Goal: Use online tool/utility: Use online tool/utility

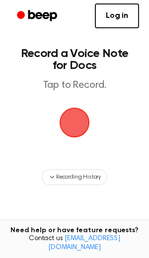
click at [71, 106] on span "button" at bounding box center [74, 123] width 34 height 34
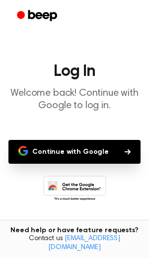
click at [63, 140] on button "Continue with Google" at bounding box center [74, 152] width 132 height 24
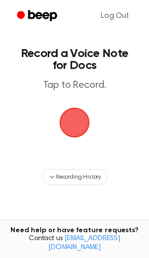
click at [77, 107] on span "button" at bounding box center [74, 123] width 32 height 32
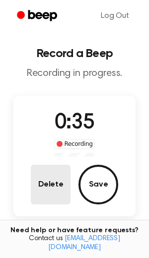
click at [60, 165] on button "Delete" at bounding box center [51, 185] width 40 height 40
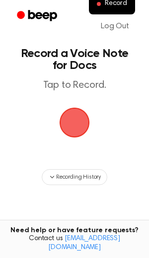
click at [78, 107] on span "button" at bounding box center [74, 123] width 32 height 32
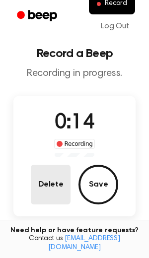
click at [60, 165] on button "Delete" at bounding box center [51, 185] width 40 height 40
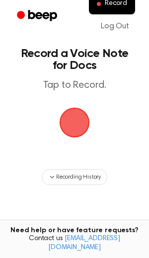
click at [68, 107] on span "button" at bounding box center [74, 123] width 32 height 32
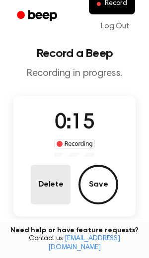
click at [56, 165] on button "Delete" at bounding box center [51, 185] width 40 height 40
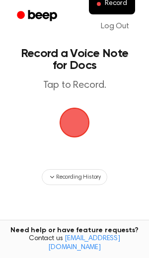
click at [69, 108] on div "button" at bounding box center [74, 123] width 30 height 30
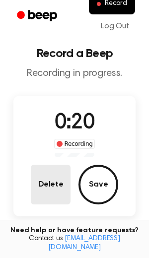
click at [65, 165] on button "Delete" at bounding box center [51, 185] width 40 height 40
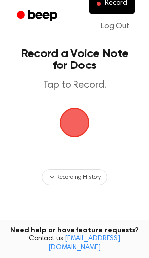
click at [81, 108] on span "button" at bounding box center [74, 123] width 30 height 30
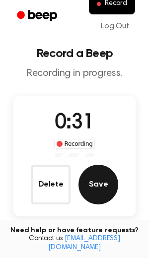
click at [82, 165] on button "Save" at bounding box center [98, 185] width 40 height 40
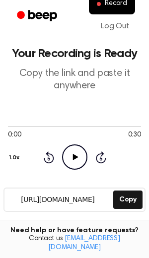
click at [103, 239] on button "Record" at bounding box center [109, 252] width 63 height 26
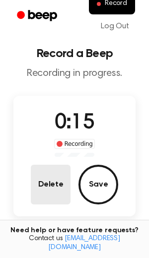
click at [58, 165] on button "Delete" at bounding box center [51, 185] width 40 height 40
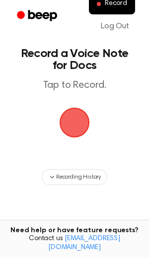
click at [72, 108] on span "button" at bounding box center [74, 123] width 30 height 30
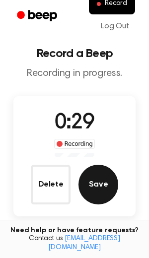
click at [93, 165] on button "Save" at bounding box center [98, 185] width 40 height 40
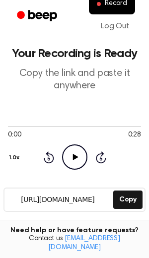
click at [74, 144] on icon "Play Audio" at bounding box center [74, 156] width 25 height 25
click at [74, 144] on icon "Pause Audio" at bounding box center [74, 156] width 25 height 25
click at [72, 144] on icon "Play Audio" at bounding box center [74, 156] width 25 height 25
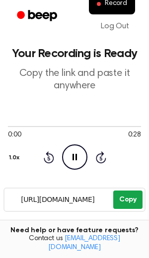
click at [121, 190] on button "Copy" at bounding box center [127, 199] width 29 height 18
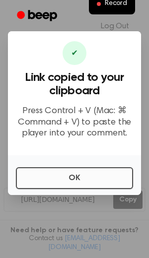
click at [93, 167] on button "OK" at bounding box center [74, 178] width 117 height 22
